Goal: Use online tool/utility: Utilize a website feature to perform a specific function

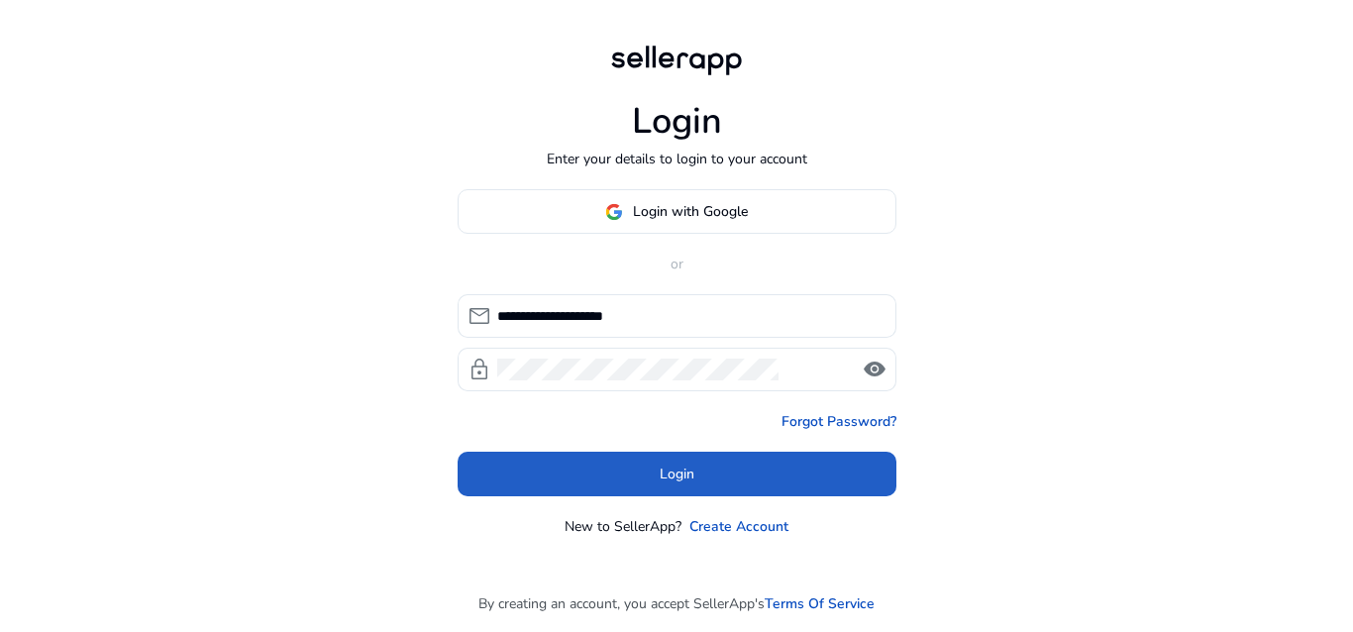
click at [636, 465] on span at bounding box center [676, 475] width 439 height 48
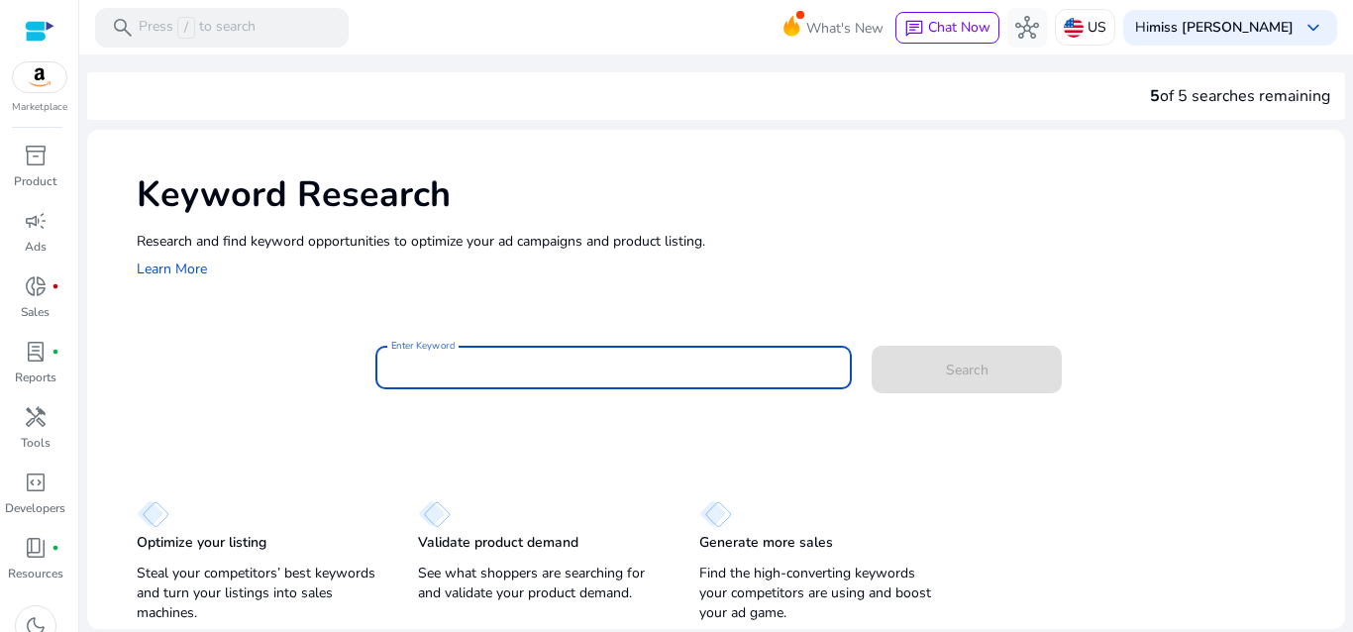
click at [483, 368] on input "Enter Keyword" at bounding box center [614, 367] width 446 height 22
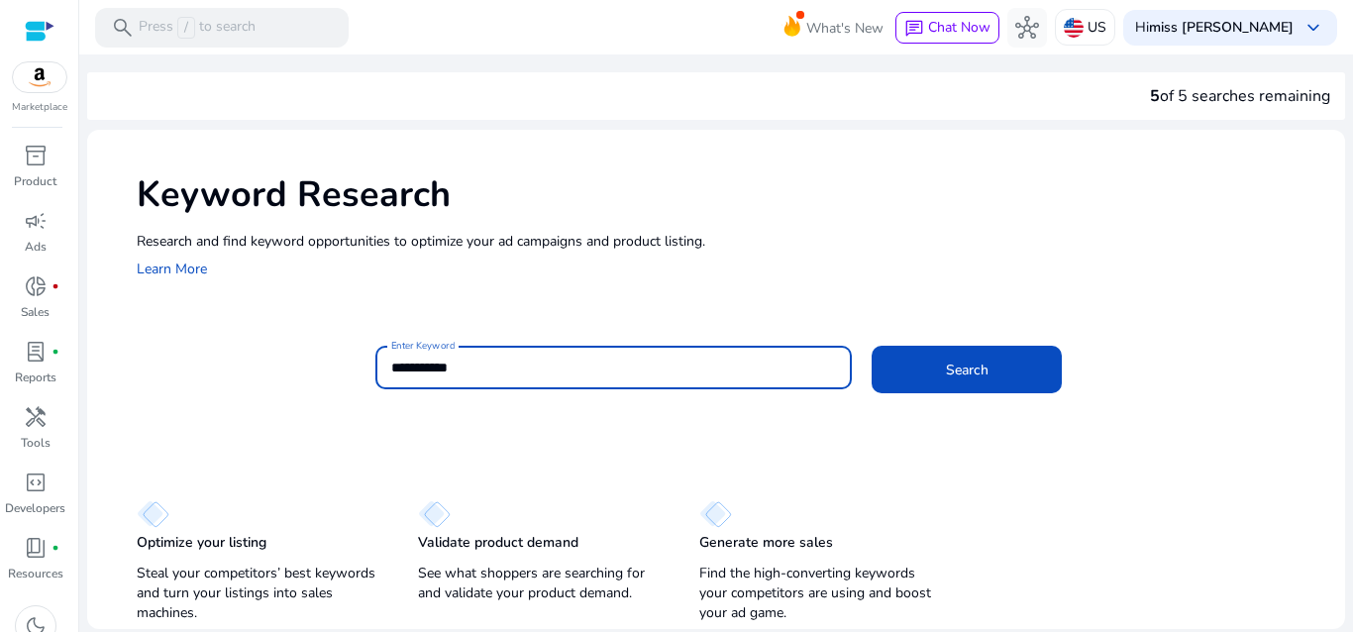
type input "**********"
click at [871, 346] on button "Search" at bounding box center [966, 370] width 190 height 48
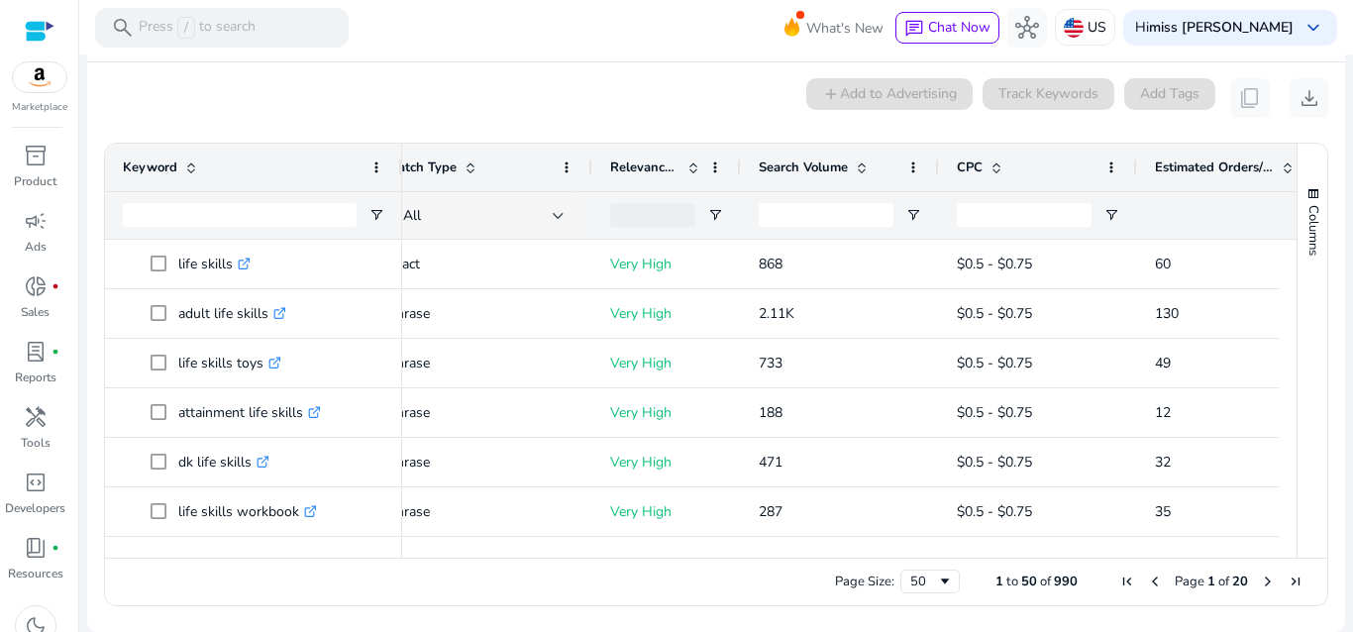
drag, startPoint x: 850, startPoint y: 549, endPoint x: 818, endPoint y: 545, distance: 31.9
click at [818, 544] on div at bounding box center [867, 549] width 1332 height 18
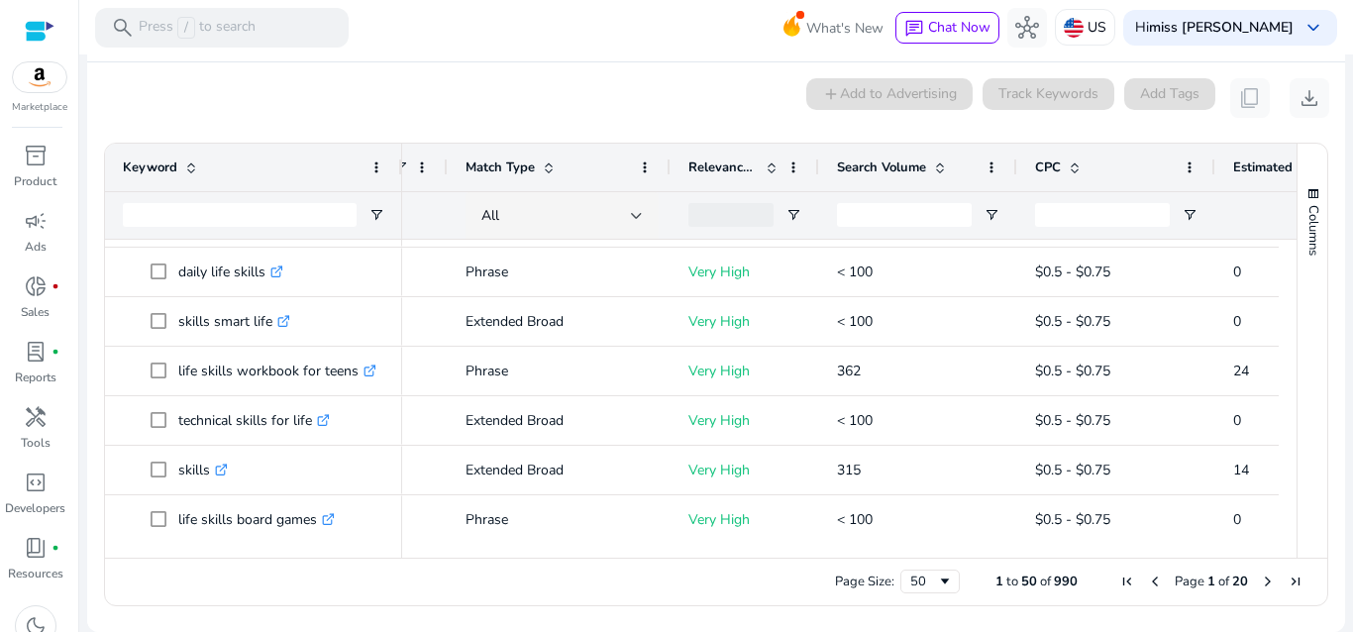
scroll to position [1751, 0]
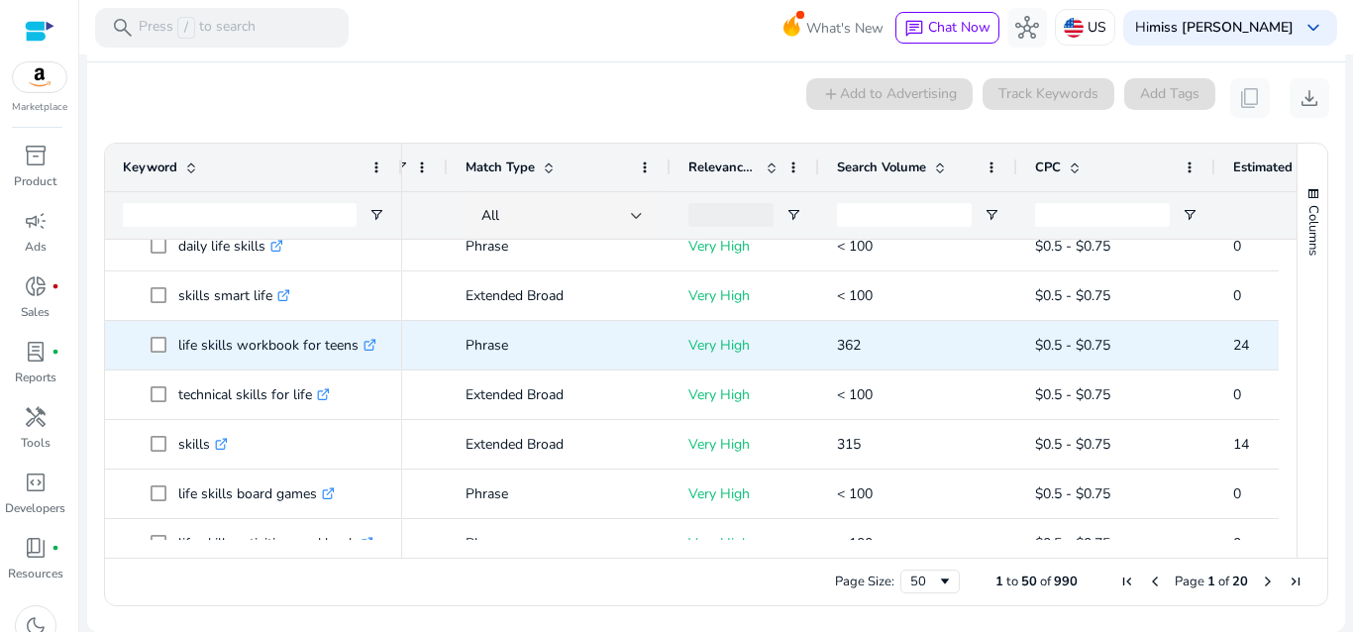
scroll to position [0, 123]
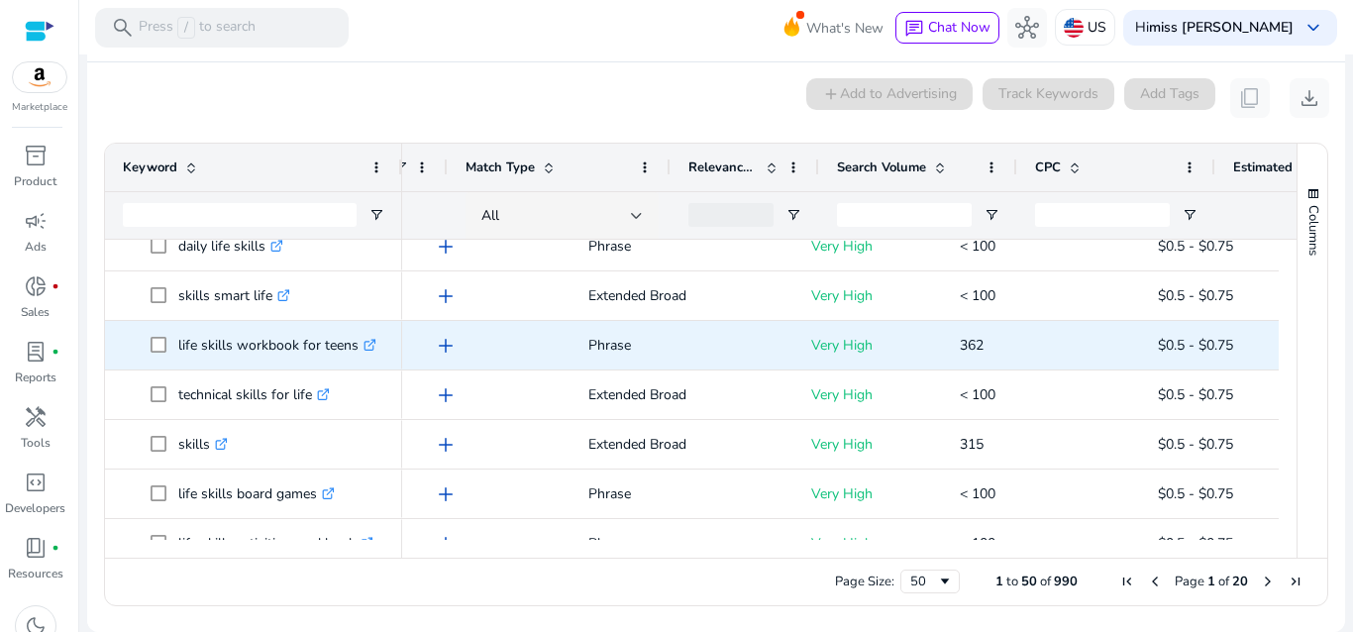
scroll to position [0, 123]
